Goal: Find contact information: Find contact information

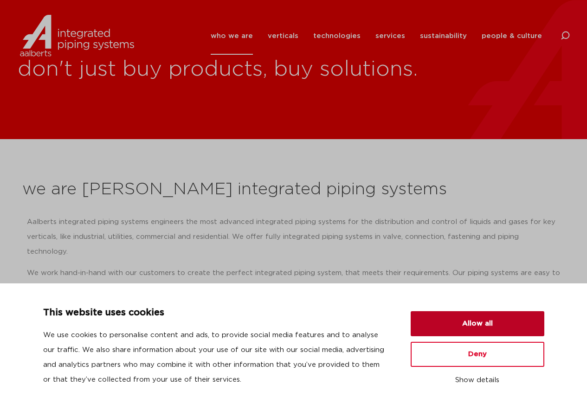
click at [475, 326] on button "Allow all" at bounding box center [478, 323] width 134 height 25
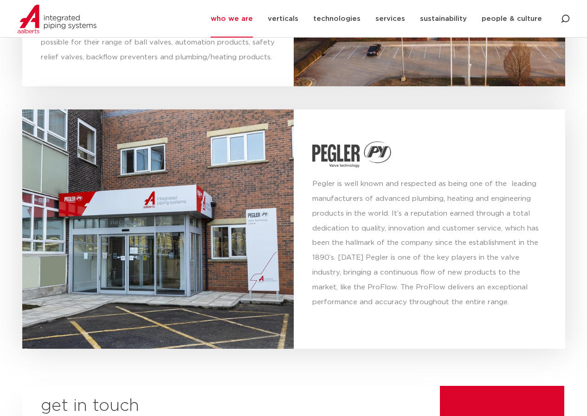
scroll to position [3551, 0]
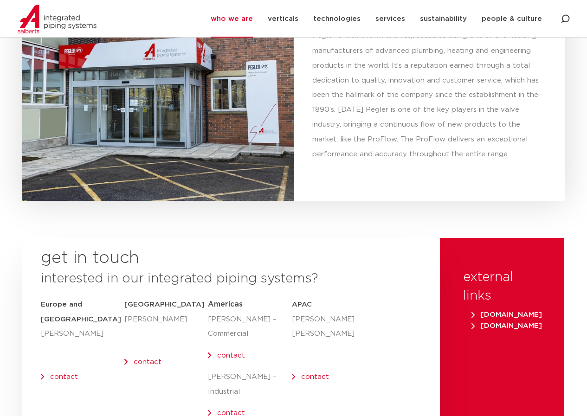
click at [69, 374] on link "contact" at bounding box center [64, 377] width 28 height 7
click at [146, 359] on link "contact" at bounding box center [148, 362] width 28 height 7
click at [376, 282] on div "get in touch interested in our integrated piping systems? [GEOGRAPHIC_DATA] and…" at bounding box center [231, 342] width 418 height 208
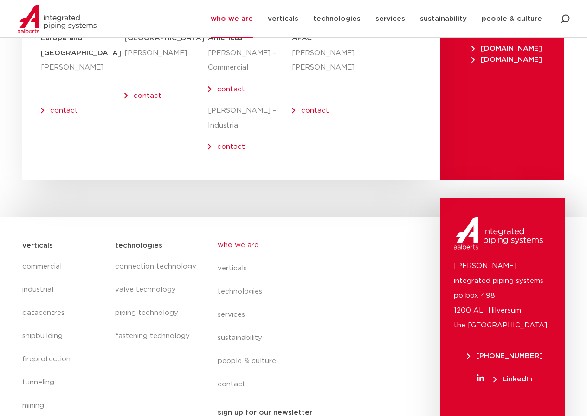
scroll to position [3830, 0]
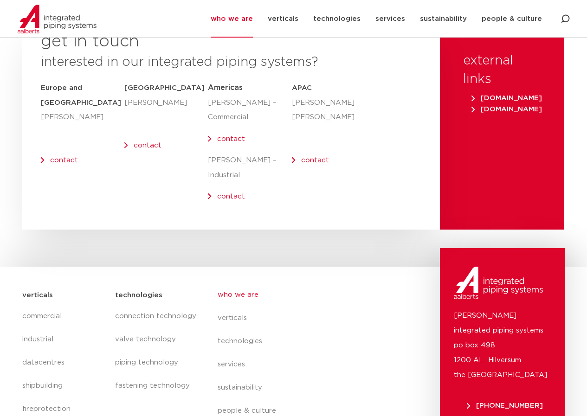
scroll to position [3830, 0]
